Goal: Task Accomplishment & Management: Complete application form

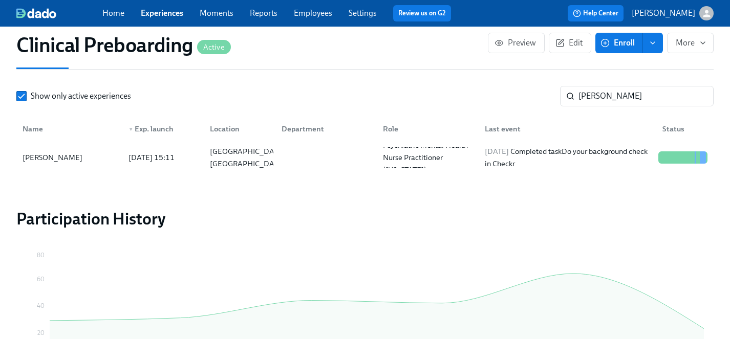
scroll to position [14, 0]
click at [311, 11] on link "Employees" at bounding box center [313, 13] width 38 height 10
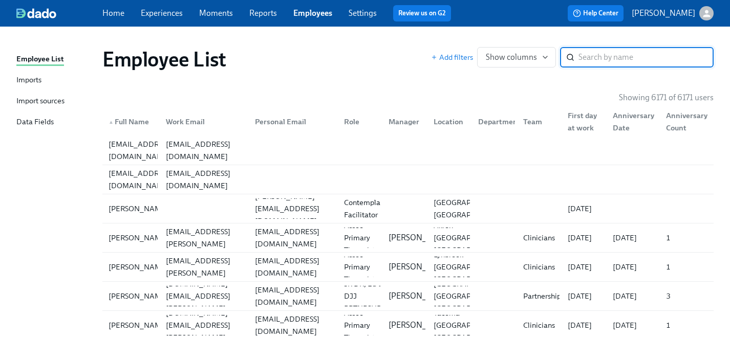
click at [591, 56] on input "search" at bounding box center [645, 57] width 135 height 20
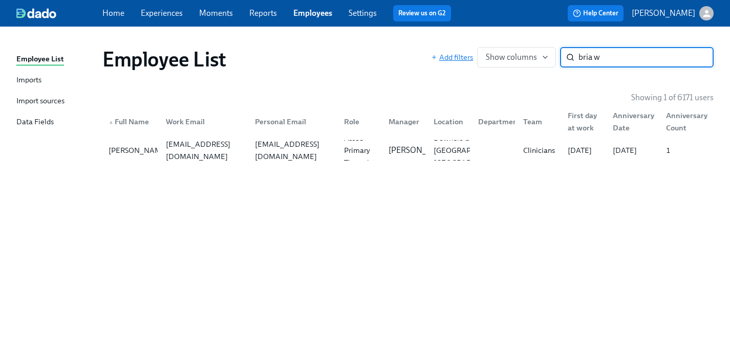
drag, startPoint x: 606, startPoint y: 60, endPoint x: 451, endPoint y: 56, distance: 155.7
click at [451, 56] on div "Add filters Show columns bria w ​" at bounding box center [572, 57] width 283 height 20
type input "kate sanders"
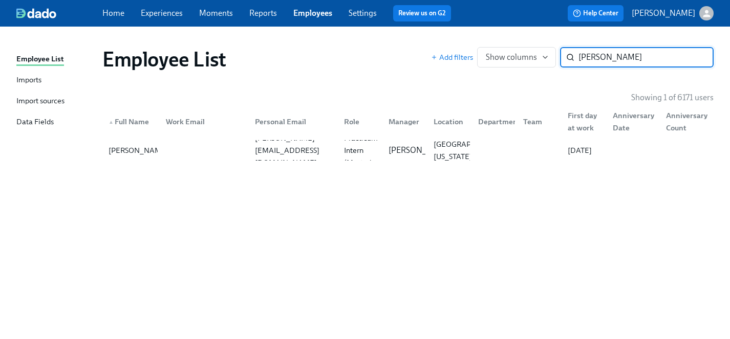
click at [698, 55] on input "kate sanders" at bounding box center [645, 57] width 135 height 20
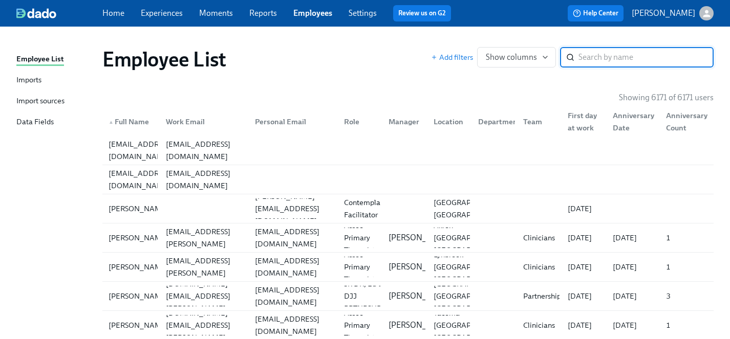
click at [157, 13] on link "Experiences" at bounding box center [162, 13] width 42 height 10
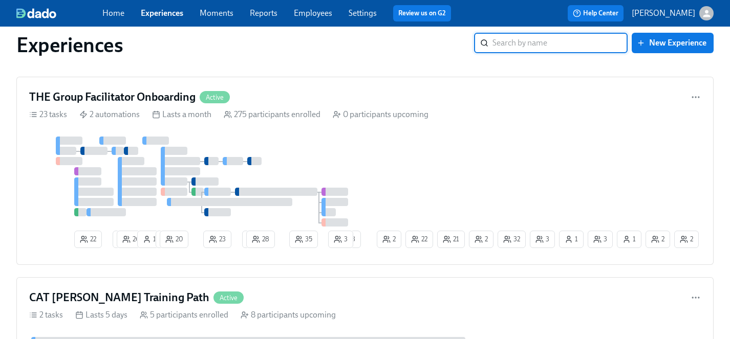
scroll to position [2144, 0]
click at [369, 151] on div at bounding box center [202, 182] width 346 height 90
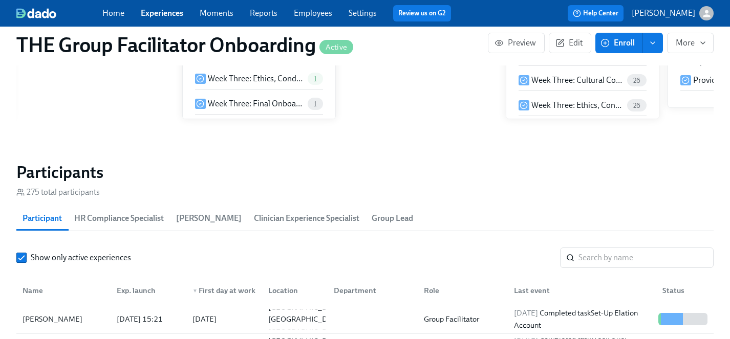
scroll to position [806, 0]
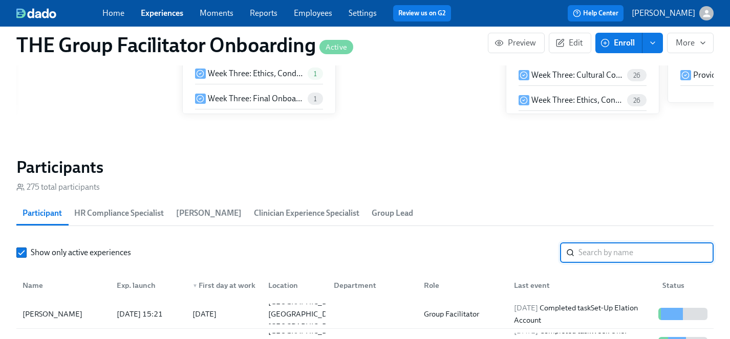
click at [613, 260] on input "search" at bounding box center [645, 253] width 135 height 20
type input "[PERSON_NAME]"
click at [57, 311] on div "Connor Norris" at bounding box center [52, 314] width 68 height 12
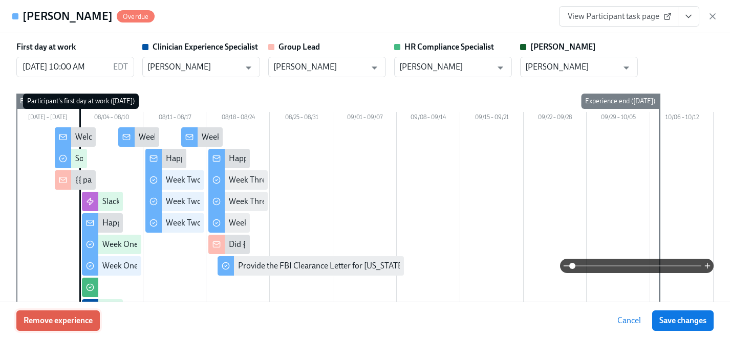
click at [83, 319] on span "Remove experience" at bounding box center [58, 321] width 69 height 10
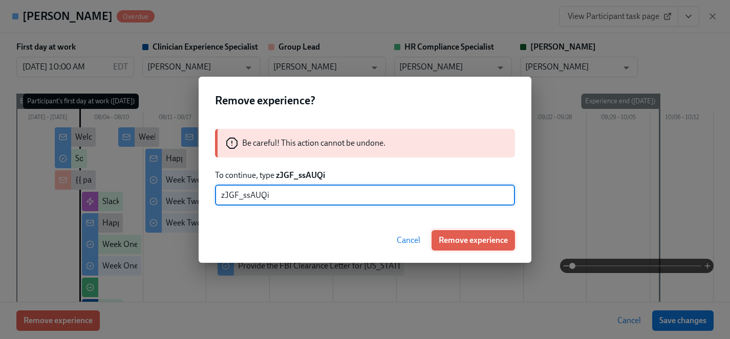
type input "zJGF_ssAUQi"
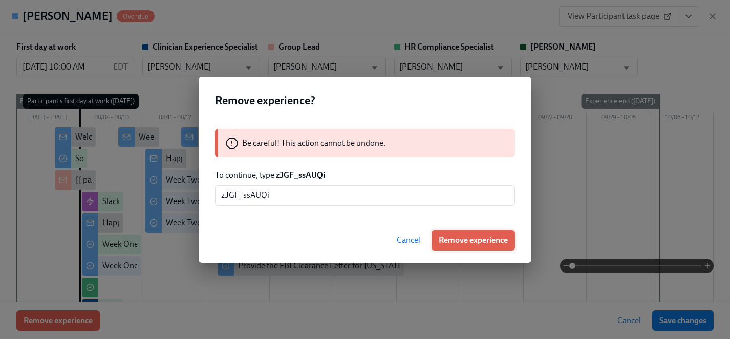
click at [481, 241] on span "Remove experience" at bounding box center [473, 240] width 69 height 10
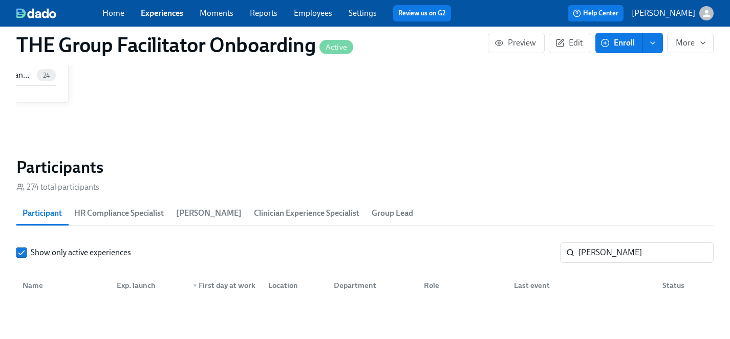
scroll to position [0, 15148]
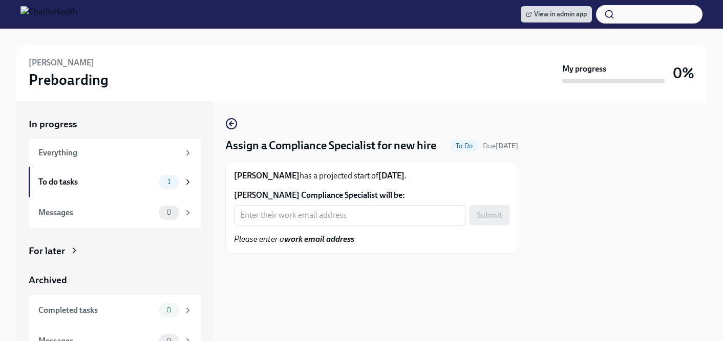
click at [315, 227] on div "[PERSON_NAME] has a projected start of [DATE] . [PERSON_NAME] Compliance Specia…" at bounding box center [371, 207] width 275 height 75
click at [304, 220] on input "[PERSON_NAME] Compliance Specialist will be:" at bounding box center [349, 215] width 231 height 20
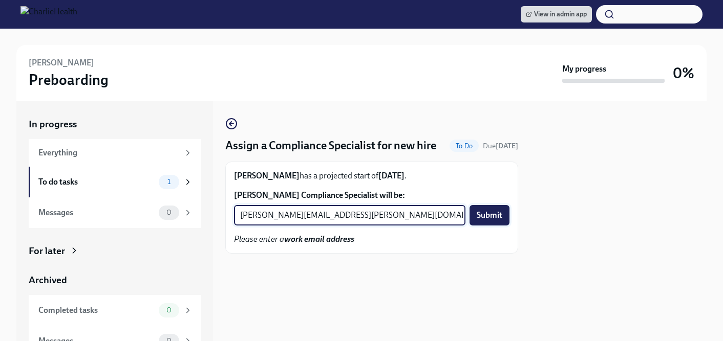
type input "[PERSON_NAME][EMAIL_ADDRESS][PERSON_NAME][DOMAIN_NAME]"
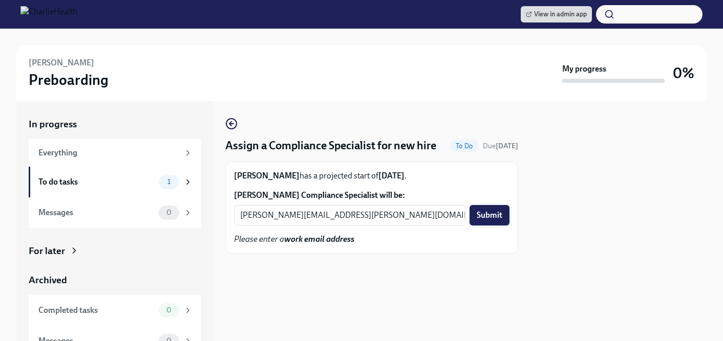
click at [487, 212] on span "Submit" at bounding box center [490, 215] width 26 height 10
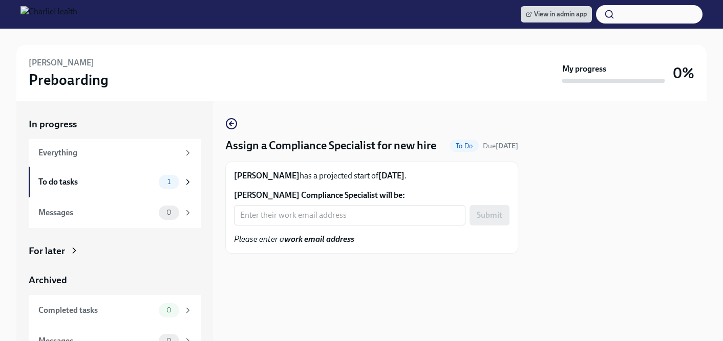
click at [308, 220] on form "Lauren Johnson's Compliance Specialist will be: ​ Submit" at bounding box center [371, 208] width 275 height 36
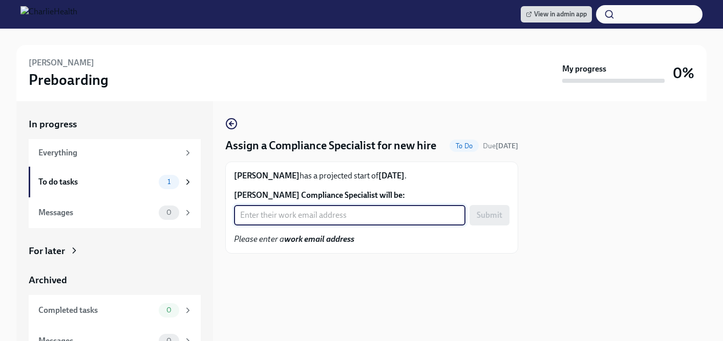
click at [307, 226] on input "Lauren Johnson's Compliance Specialist will be:" at bounding box center [349, 215] width 231 height 20
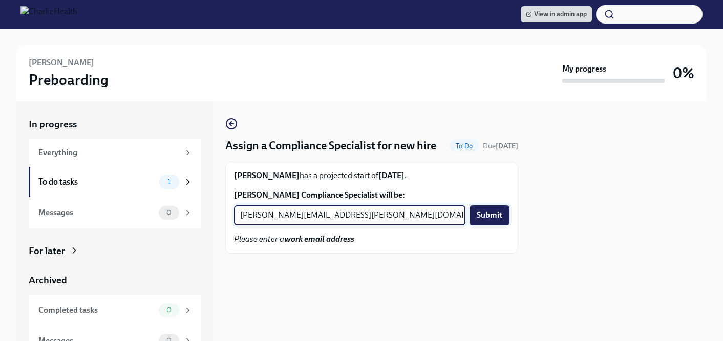
type input "tyler.pieper@charliehealth.com"
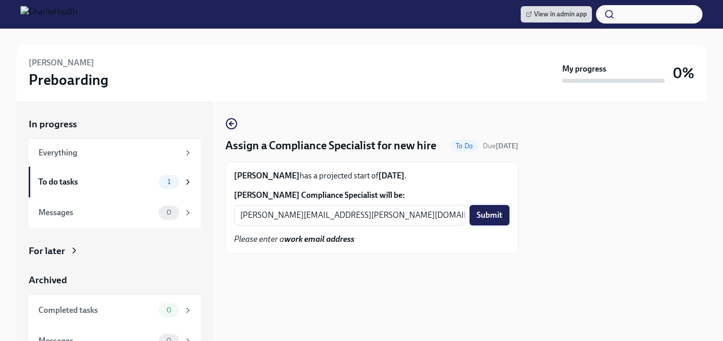
click at [488, 221] on span "Submit" at bounding box center [490, 215] width 26 height 10
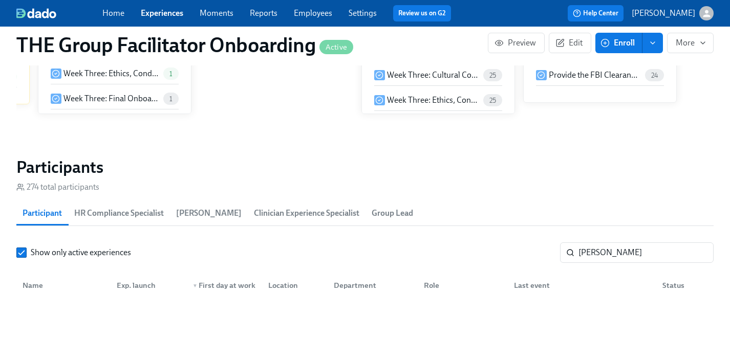
scroll to position [806, 0]
click at [161, 10] on link "Experiences" at bounding box center [162, 13] width 42 height 10
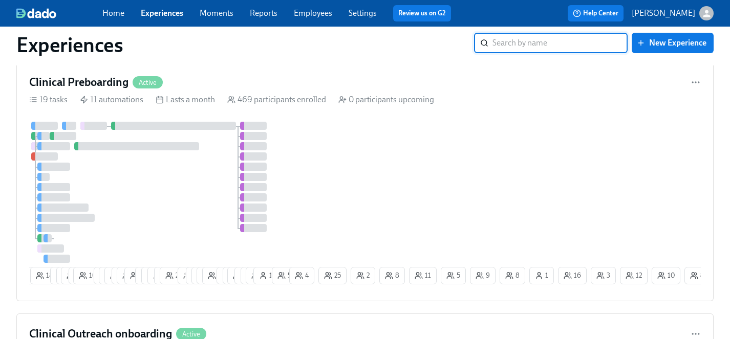
scroll to position [864, 0]
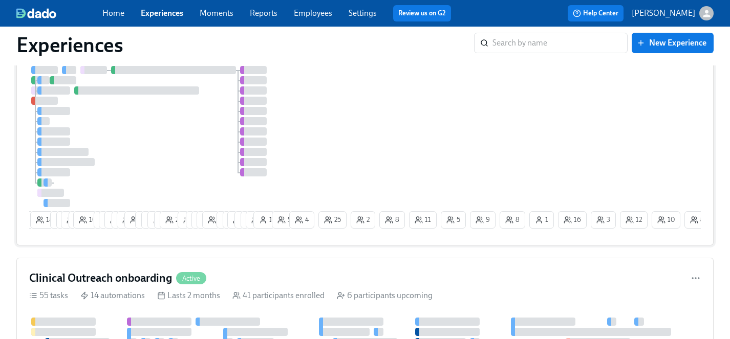
click at [190, 132] on div at bounding box center [158, 136] width 258 height 141
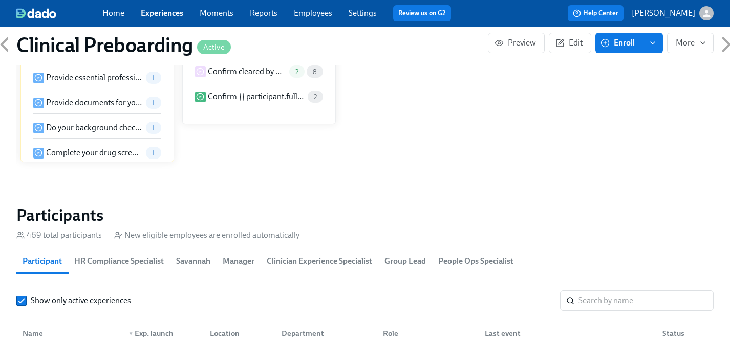
scroll to position [1047, 0]
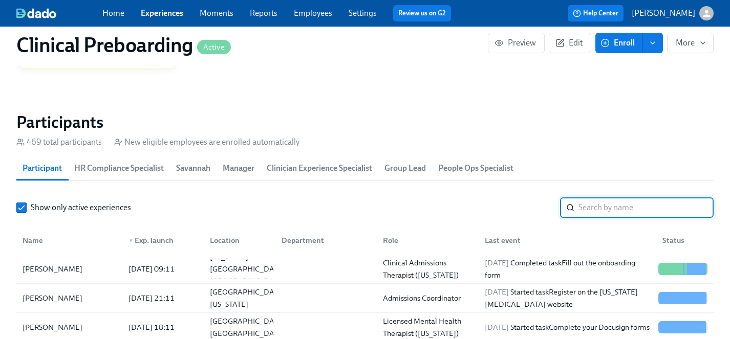
click at [599, 211] on input "search" at bounding box center [645, 208] width 135 height 20
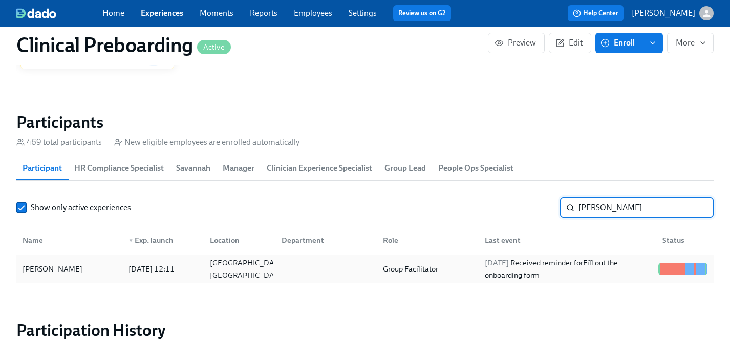
type input "[PERSON_NAME]"
click at [46, 264] on div "[PERSON_NAME]" at bounding box center [52, 269] width 68 height 12
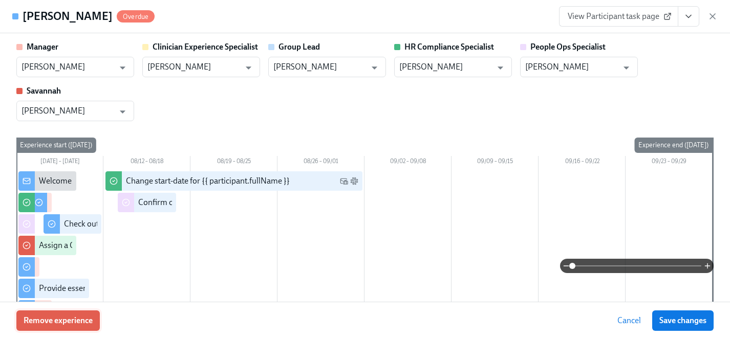
click at [81, 321] on span "Remove experience" at bounding box center [58, 321] width 69 height 10
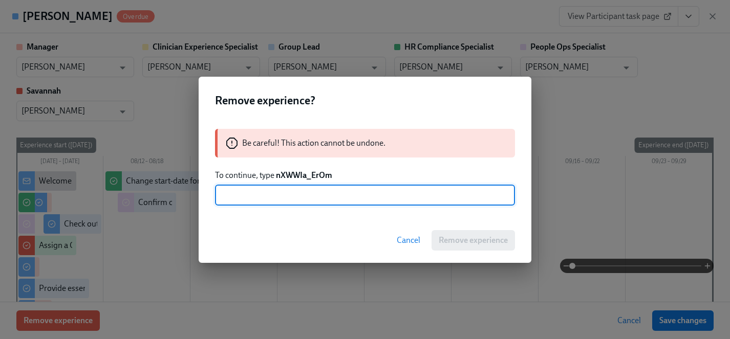
type input "x"
type input "nXWWIa_ErOm"
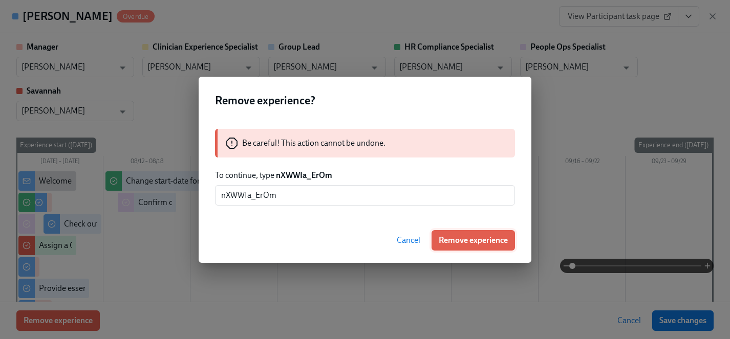
click at [478, 238] on span "Remove experience" at bounding box center [473, 240] width 69 height 10
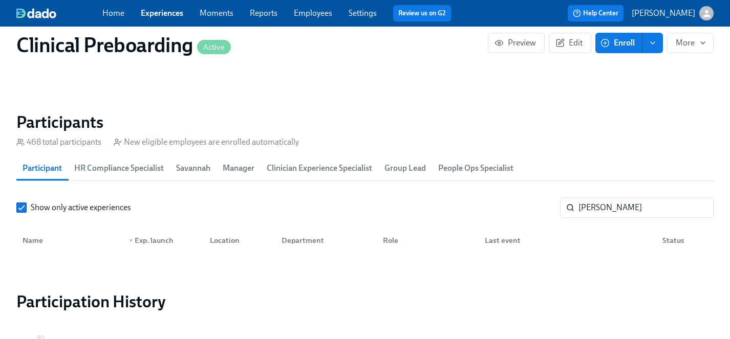
scroll to position [0, 13692]
click at [154, 15] on link "Experiences" at bounding box center [162, 13] width 42 height 10
